Goal: Transaction & Acquisition: Purchase product/service

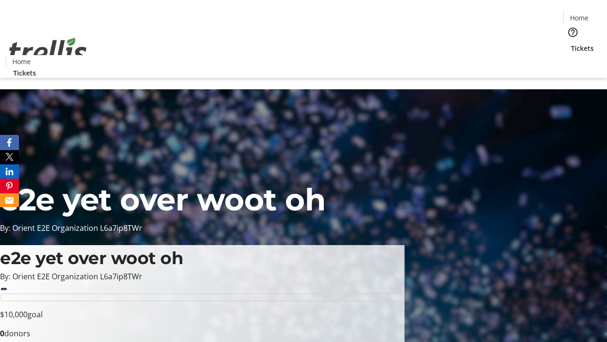
click at [571, 43] on span "Tickets" at bounding box center [582, 48] width 23 height 10
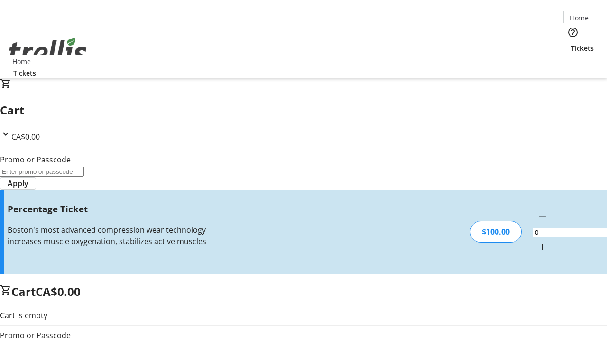
click at [537, 241] on mat-icon "Increment by one" at bounding box center [542, 246] width 11 height 11
type input "1"
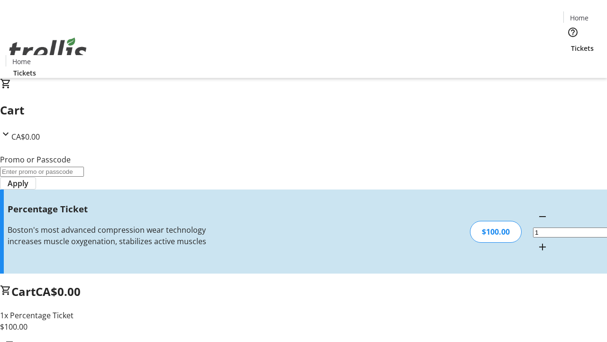
type input "FOO"
